Goal: Information Seeking & Learning: Learn about a topic

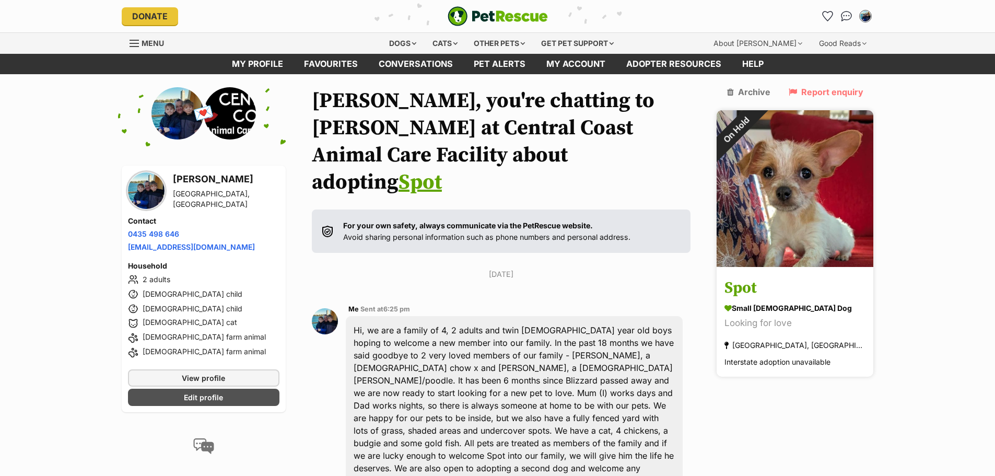
click at [804, 177] on img at bounding box center [795, 188] width 157 height 157
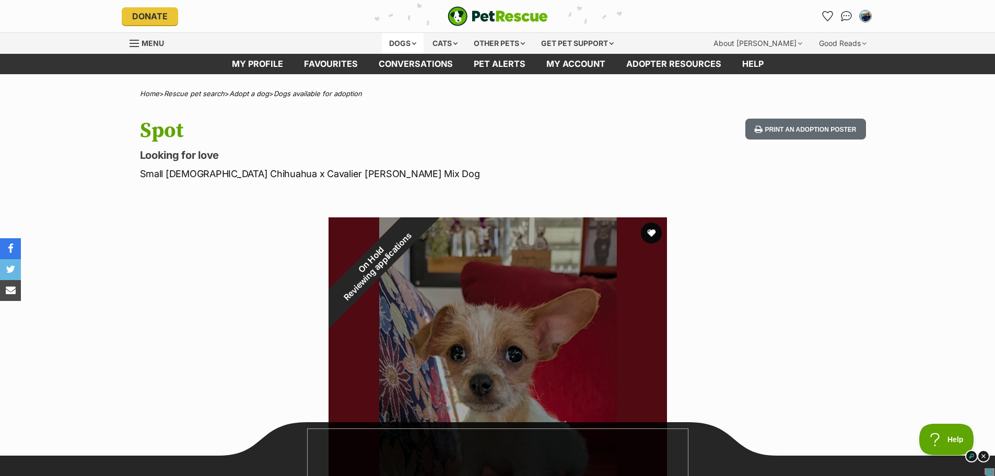
click at [407, 41] on div "Dogs" at bounding box center [403, 43] width 42 height 21
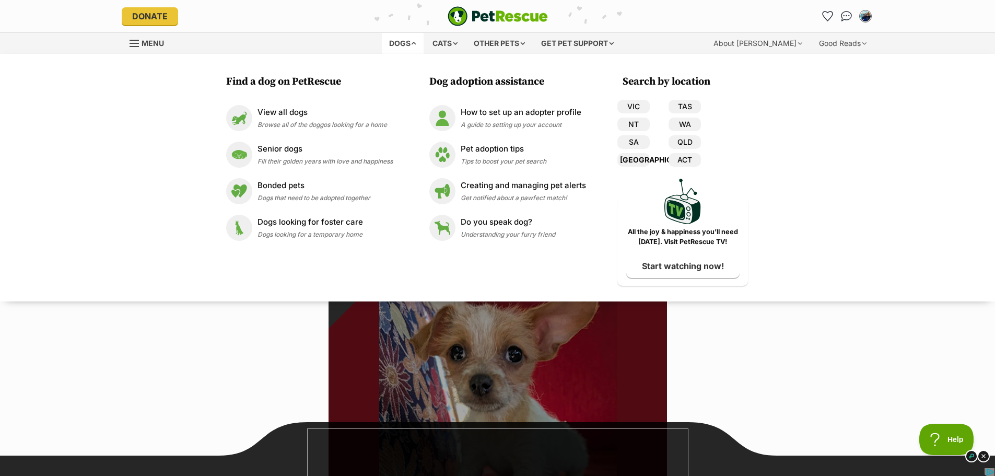
click at [635, 159] on link "[GEOGRAPHIC_DATA]" at bounding box center [634, 160] width 32 height 14
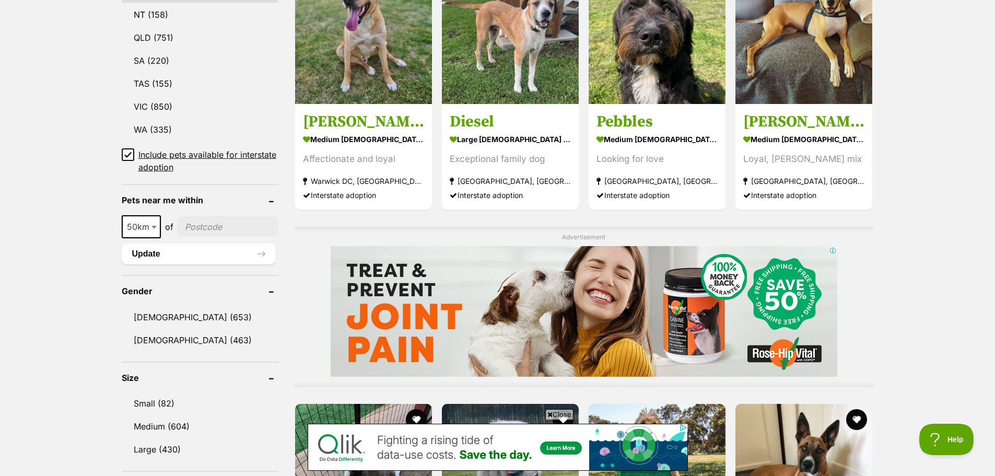
scroll to position [732, 0]
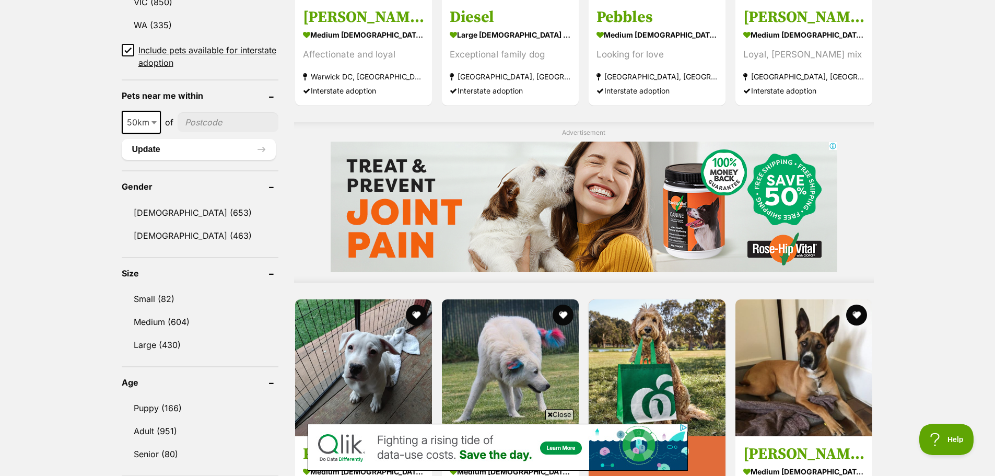
click at [224, 121] on input"] "postcode" at bounding box center [228, 122] width 101 height 20
type input"] "2320"
click at [146, 143] on button "Update" at bounding box center [199, 149] width 154 height 21
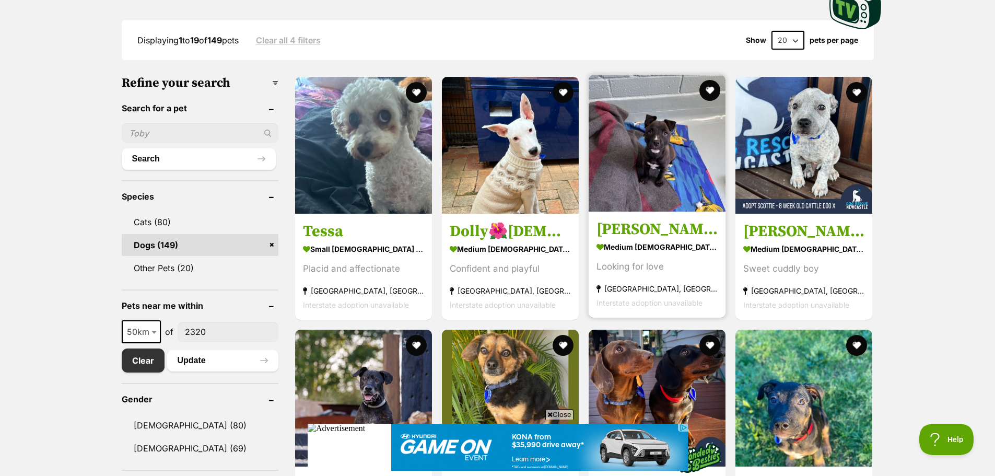
click at [631, 228] on h3 "Penny" at bounding box center [657, 229] width 121 height 20
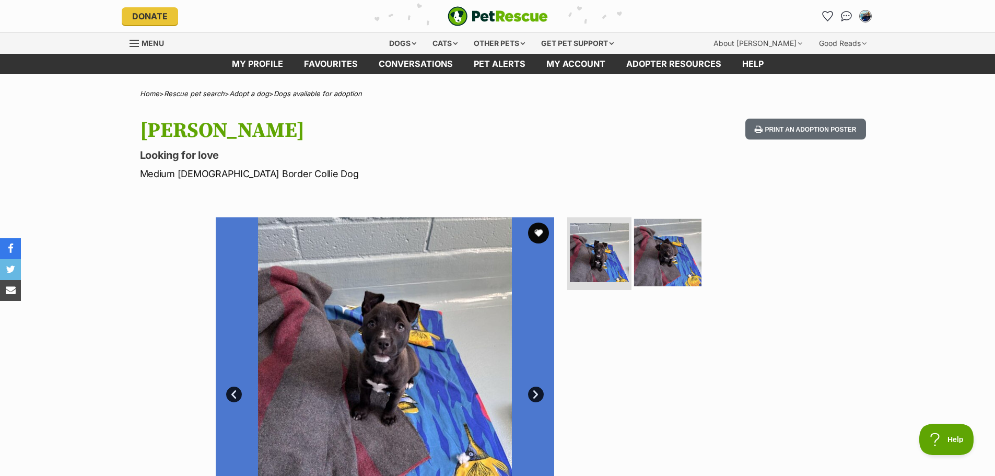
click at [672, 250] on img at bounding box center [667, 251] width 67 height 67
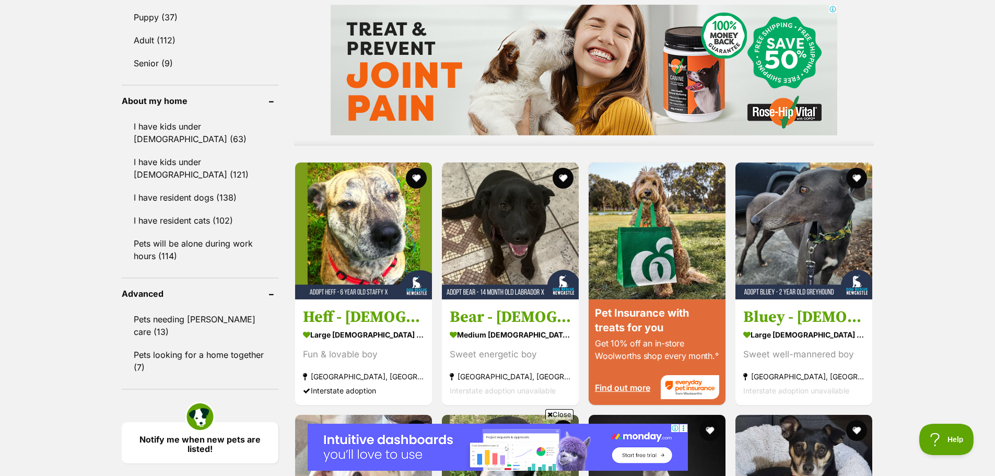
scroll to position [888, 0]
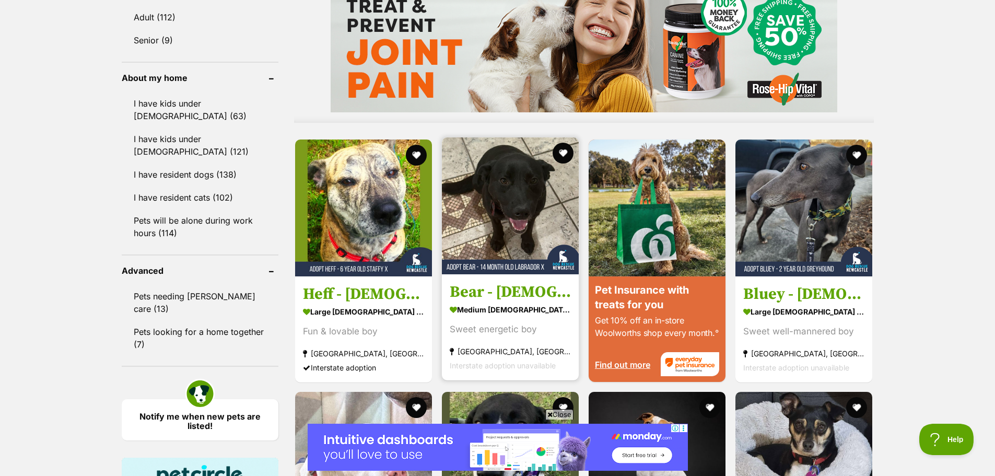
click at [520, 290] on h3 "Bear - [DEMOGRAPHIC_DATA] Labrador X" at bounding box center [510, 292] width 121 height 20
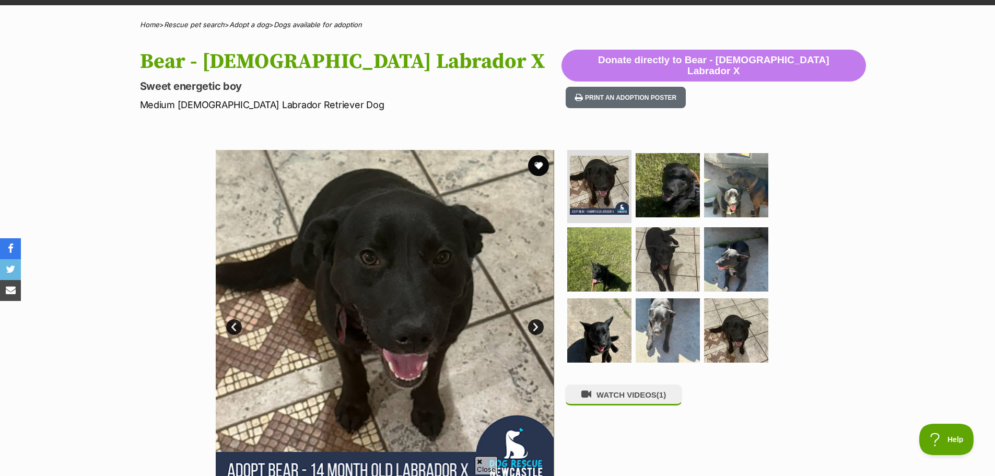
scroll to position [105, 0]
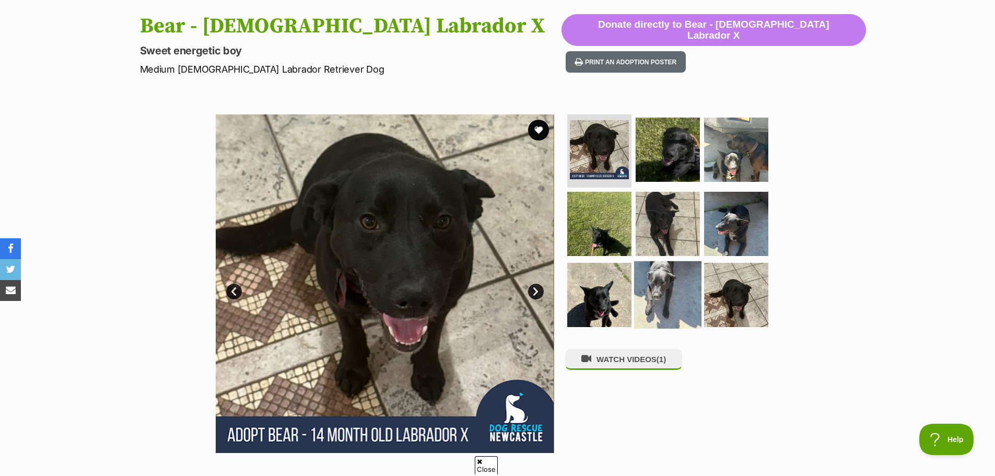
click at [660, 290] on img at bounding box center [667, 294] width 67 height 67
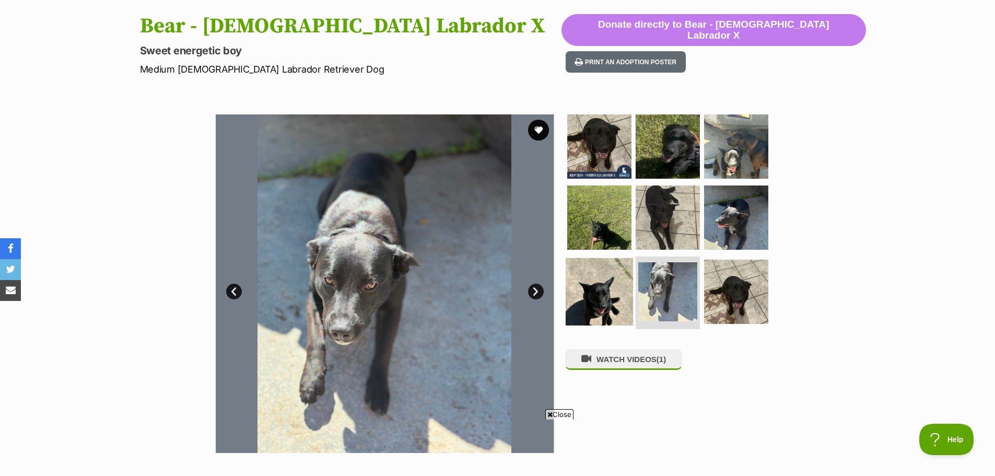
scroll to position [0, 0]
click at [611, 297] on img at bounding box center [599, 291] width 67 height 67
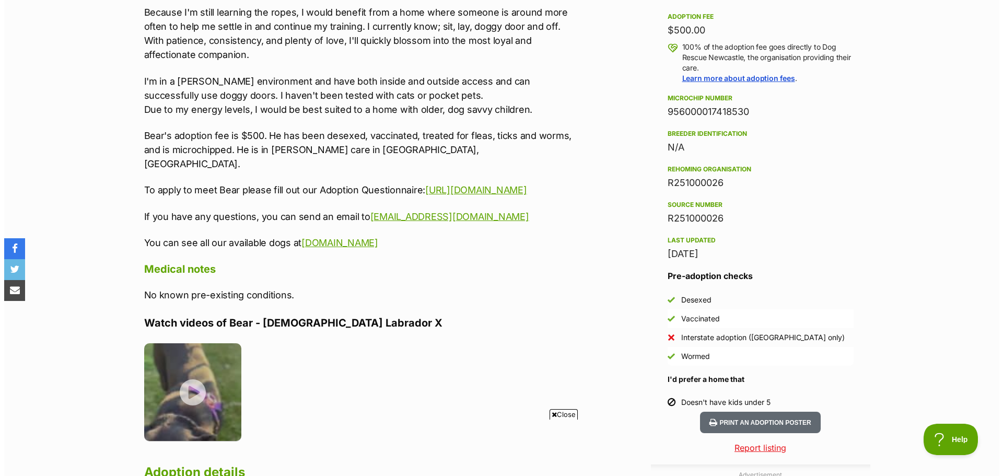
scroll to position [784, 0]
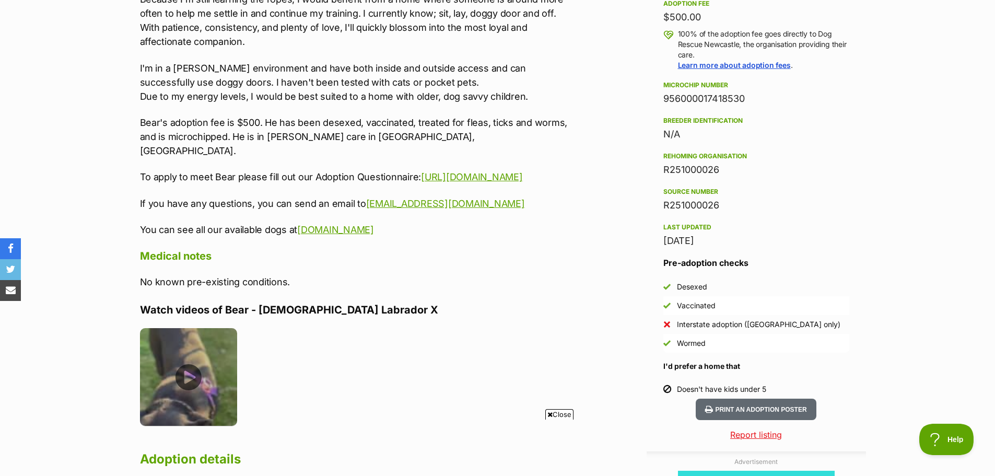
click at [192, 358] on img at bounding box center [189, 377] width 98 height 98
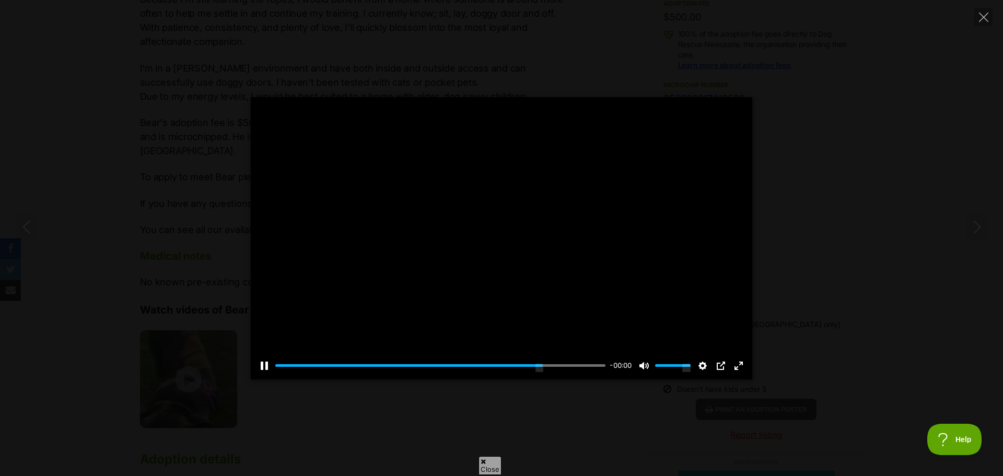
scroll to position [0, 0]
type input "100"
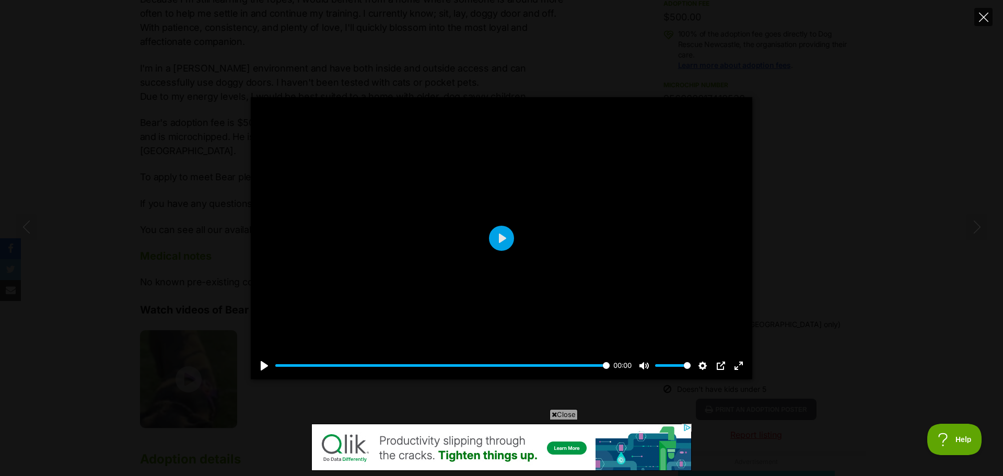
click at [986, 17] on icon "Close" at bounding box center [983, 17] width 9 height 9
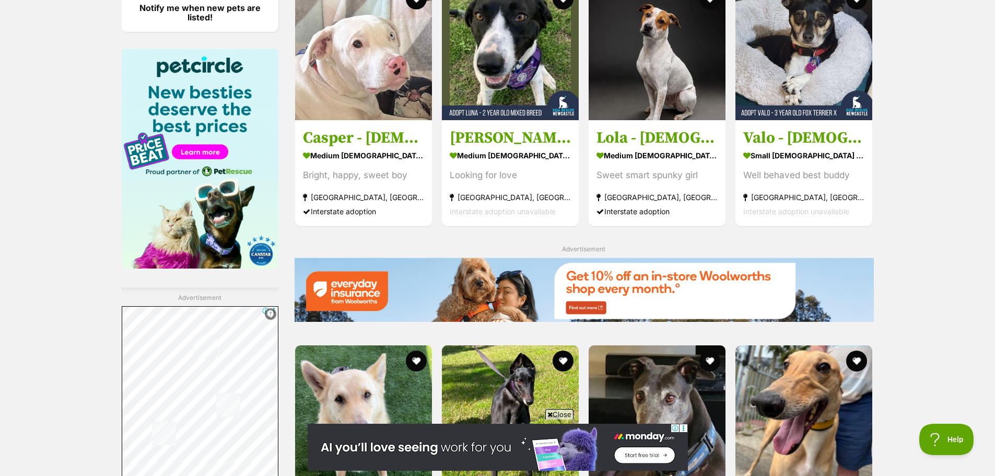
scroll to position [1515, 0]
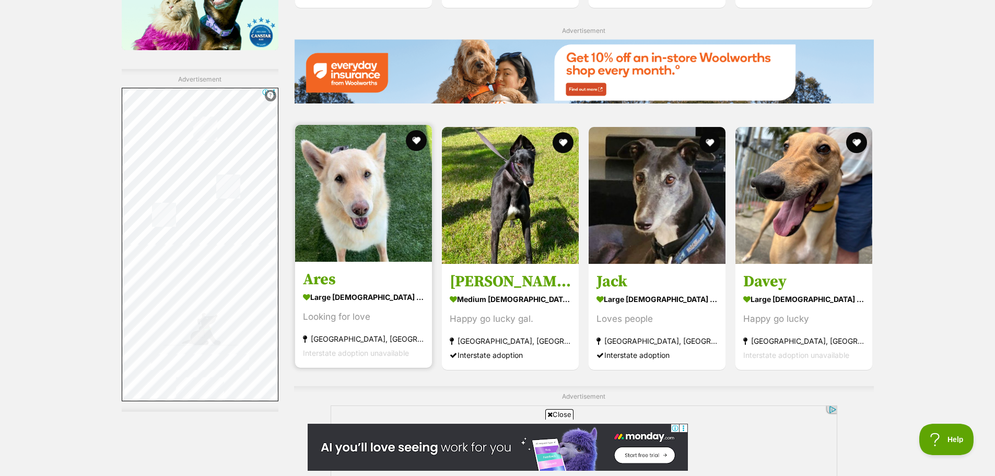
click at [330, 279] on h3 "Ares" at bounding box center [363, 279] width 121 height 20
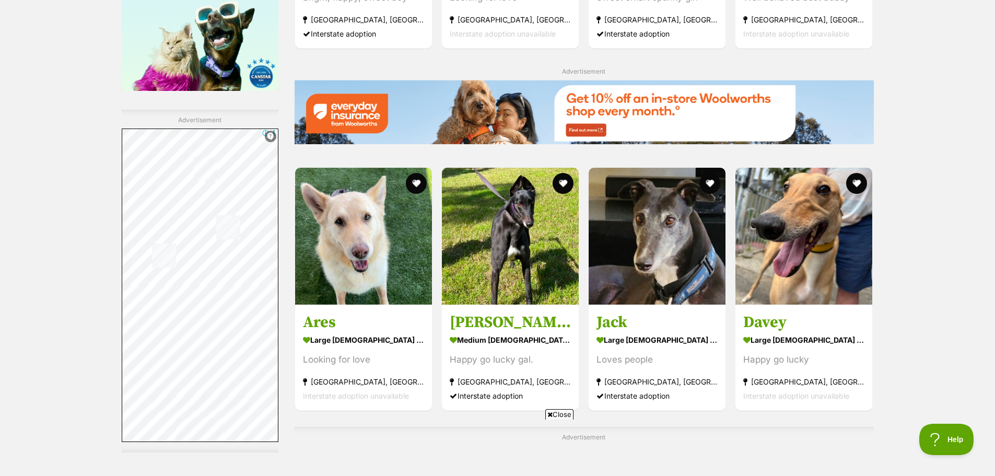
scroll to position [1893, 0]
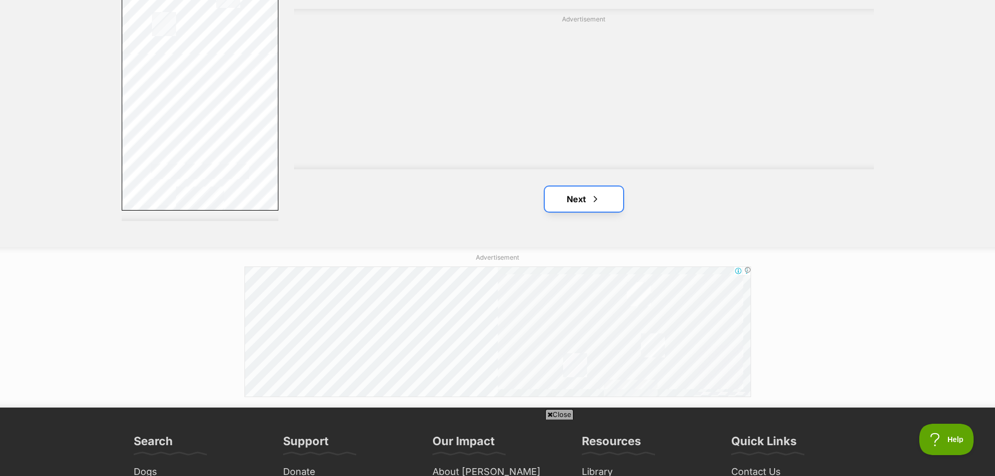
click at [580, 187] on link "Next" at bounding box center [584, 199] width 78 height 25
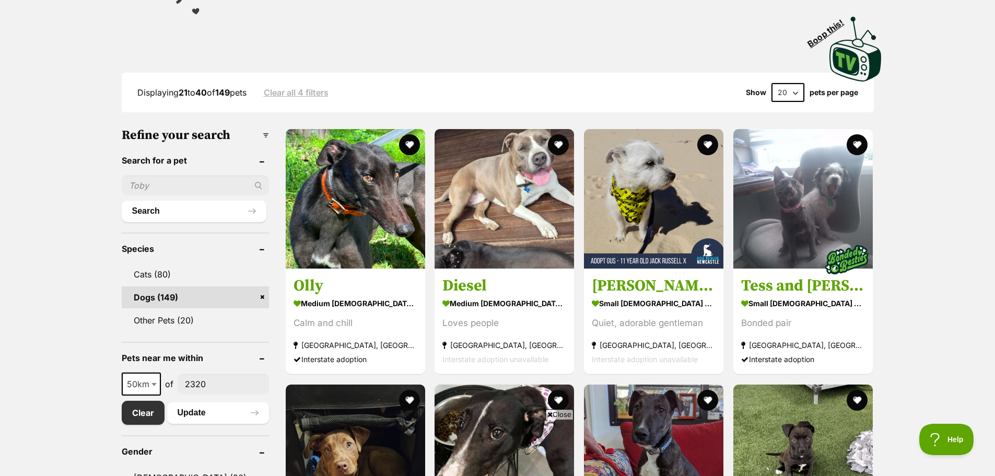
scroll to position [575, 0]
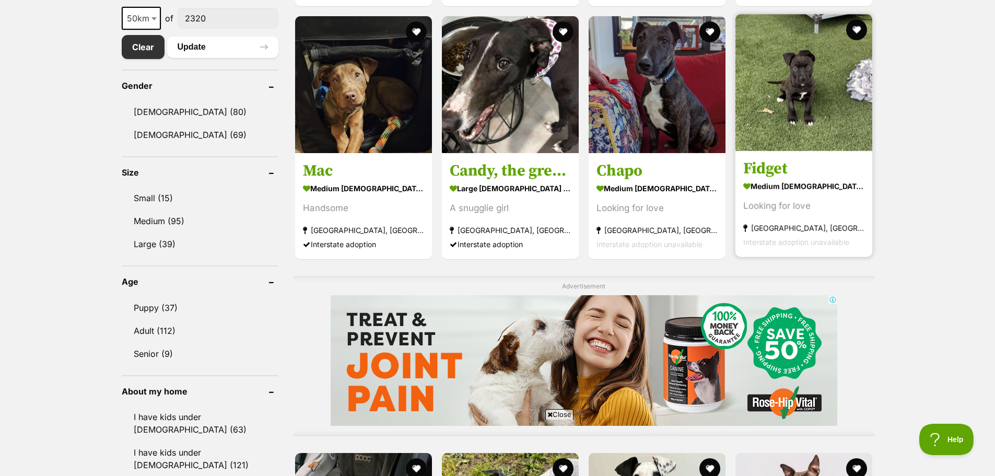
click at [770, 172] on h3 "Fidget" at bounding box center [804, 169] width 121 height 20
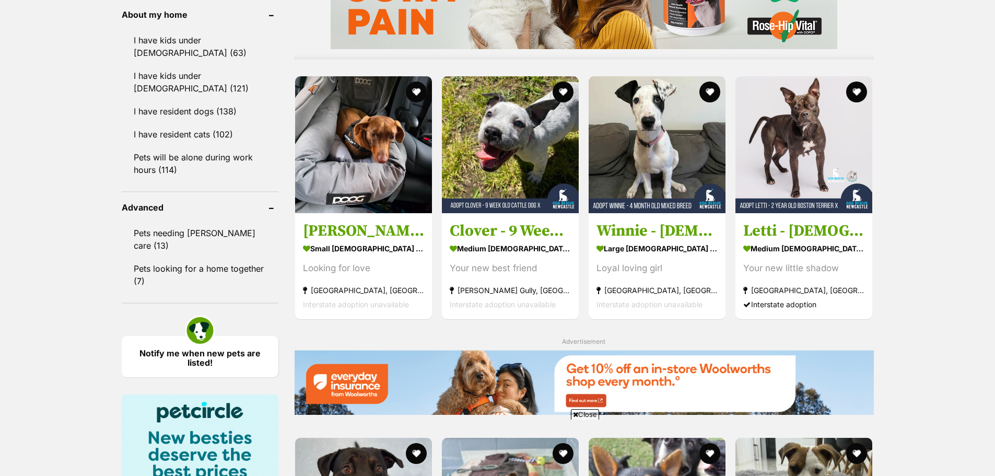
scroll to position [953, 0]
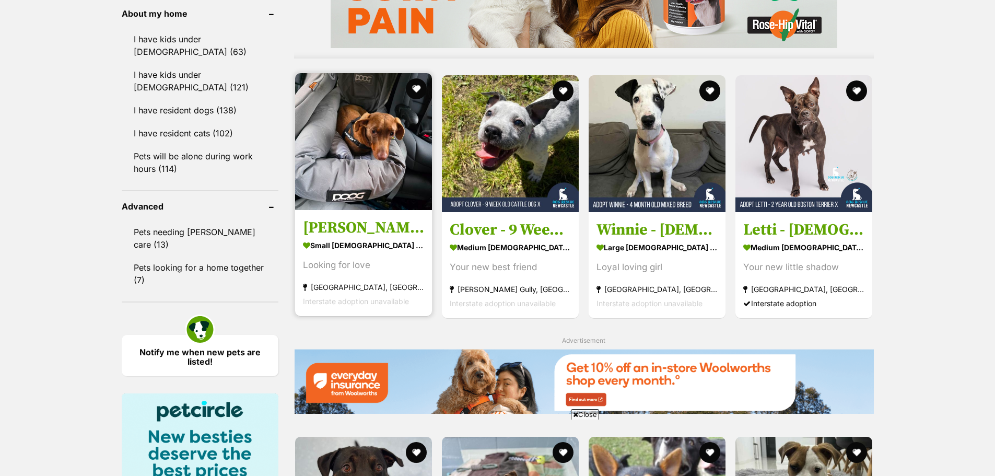
click at [369, 156] on img at bounding box center [363, 141] width 137 height 137
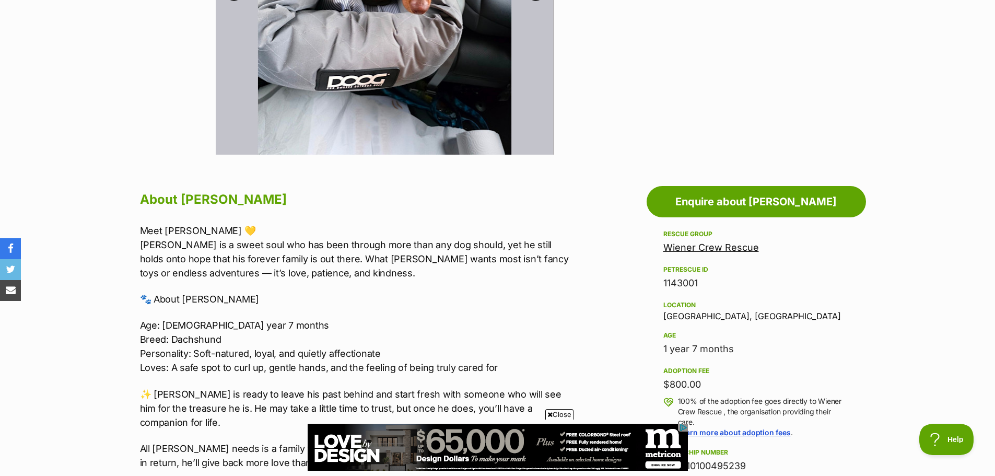
scroll to position [261, 0]
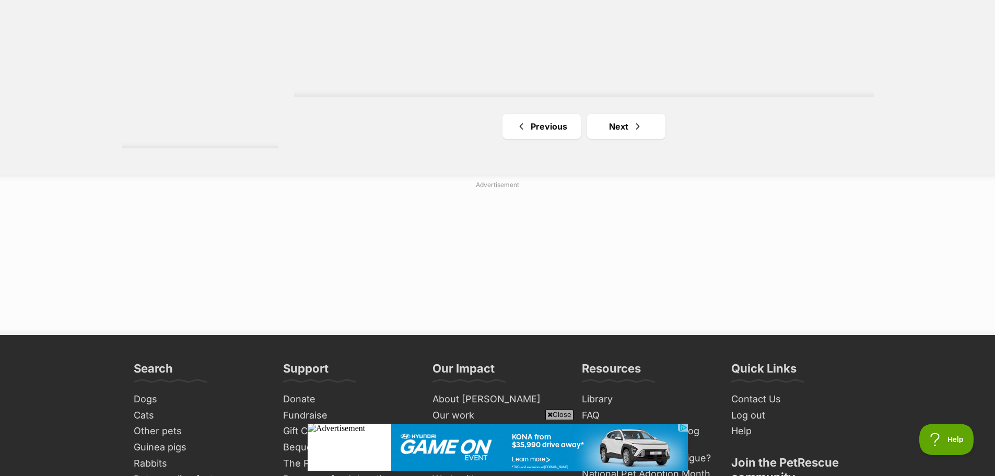
scroll to position [1985, 0]
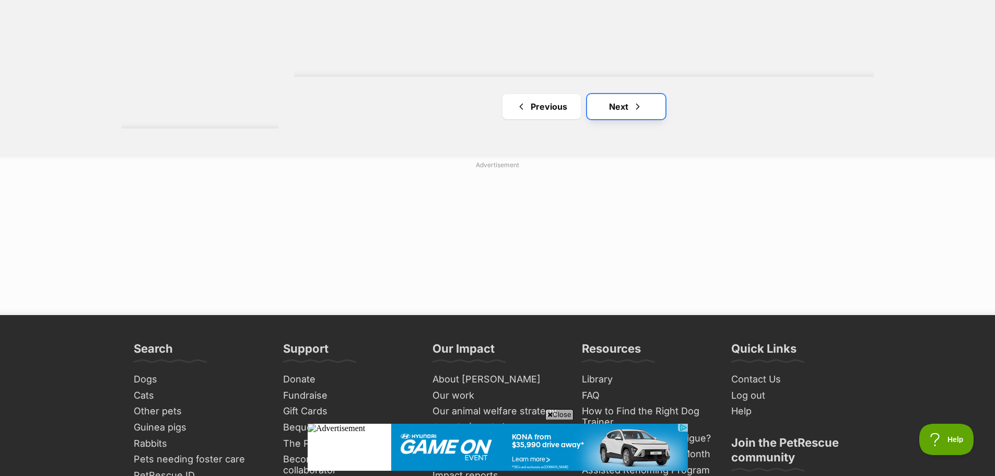
click at [620, 105] on link "Next" at bounding box center [626, 106] width 78 height 25
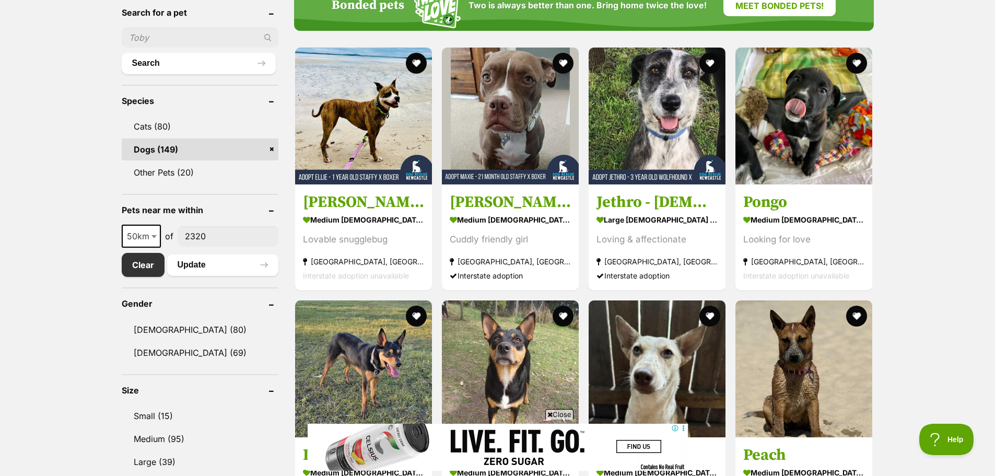
scroll to position [366, 0]
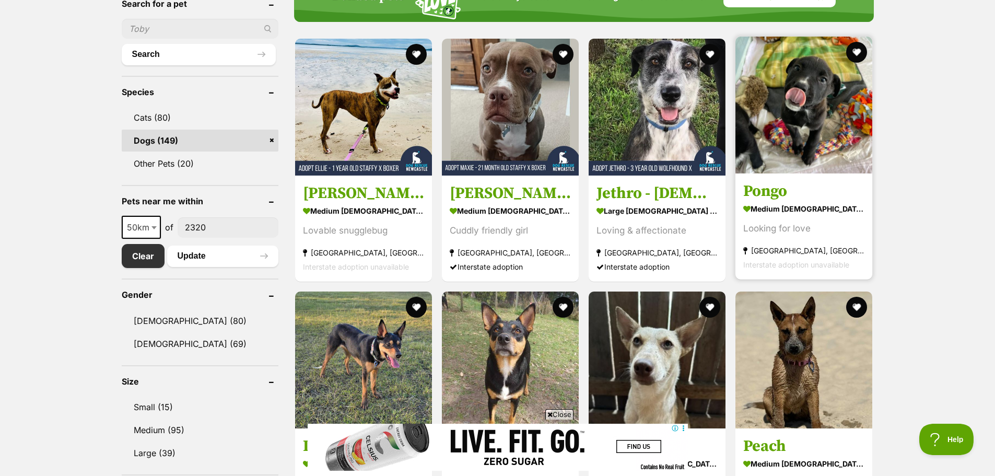
click at [774, 189] on h3 "Pongo" at bounding box center [804, 191] width 121 height 20
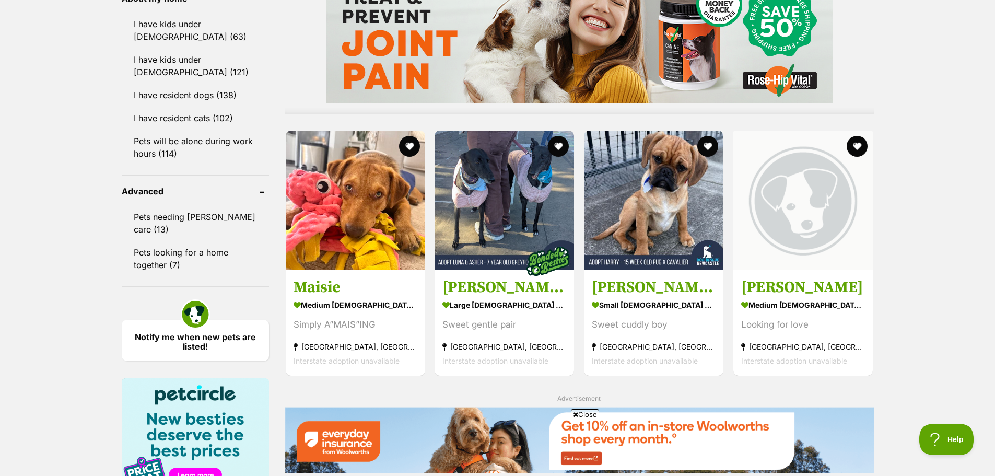
scroll to position [993, 0]
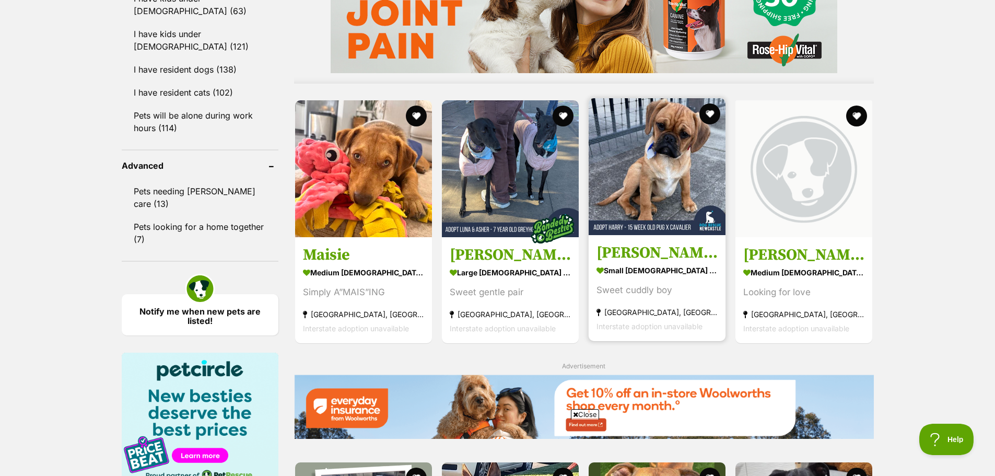
click at [670, 250] on h3 "[PERSON_NAME] - 15 Week Old Pug X Cavalier" at bounding box center [657, 253] width 121 height 20
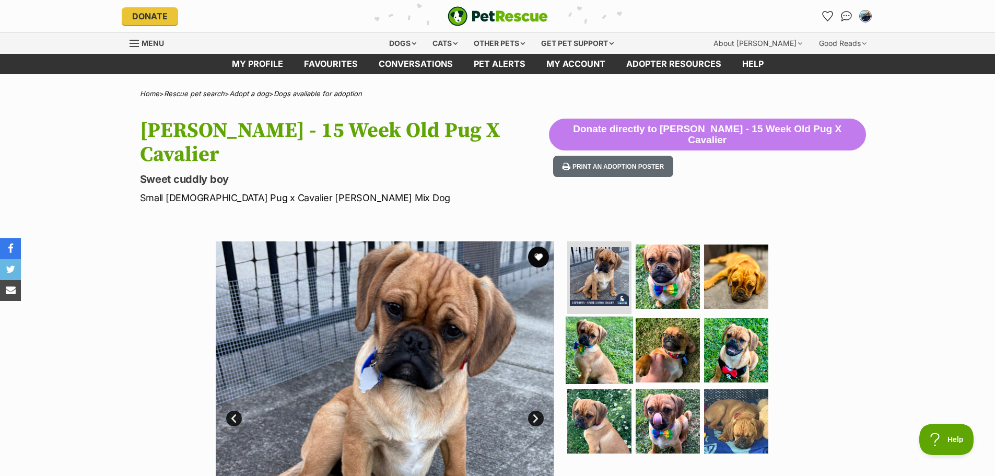
click at [590, 333] on img at bounding box center [599, 350] width 67 height 67
